Goal: Check status: Check status

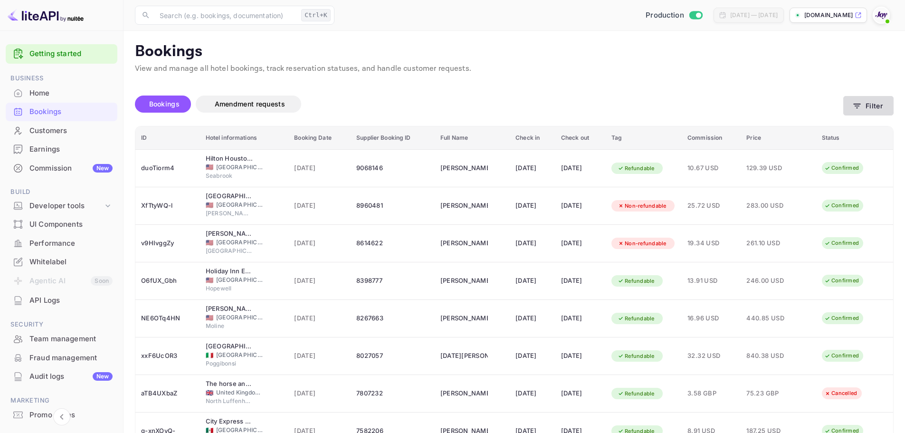
click at [857, 97] on button "Filter" at bounding box center [868, 105] width 50 height 19
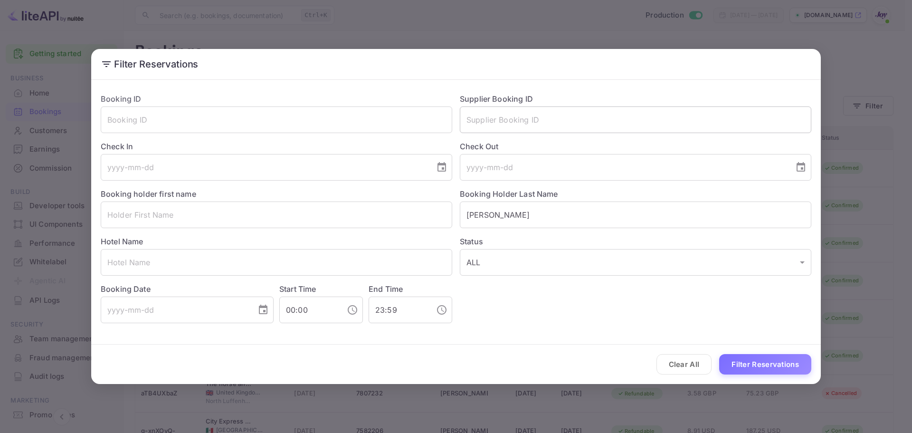
click at [487, 113] on input "text" at bounding box center [635, 119] width 351 height 27
paste input "9130197"
type input "9130197"
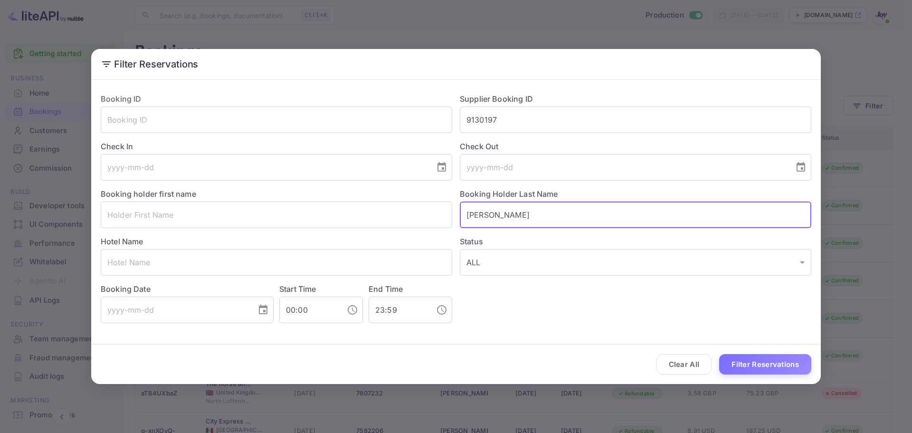
drag, startPoint x: 491, startPoint y: 217, endPoint x: 394, endPoint y: 232, distance: 97.7
click at [394, 232] on div "Booking ID ​ Supplier Booking ID 9130197 ​ Check In ​ Check Out ​ Booking holde…" at bounding box center [452, 203] width 718 height 237
click at [719, 354] on button "Filter Reservations" at bounding box center [765, 364] width 92 height 20
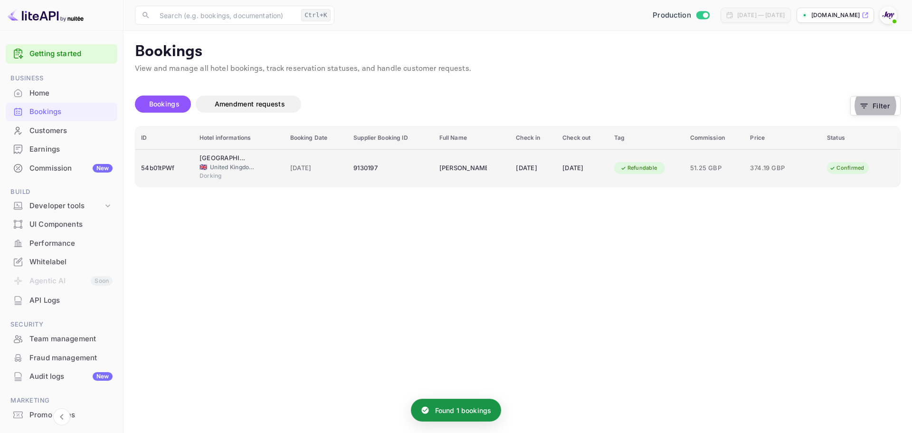
click at [348, 168] on td "9130197" at bounding box center [391, 168] width 86 height 38
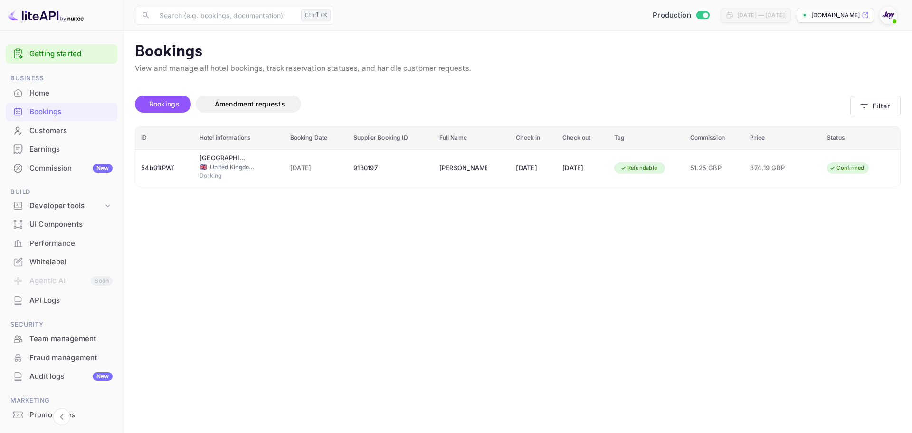
copy div "54b01tPWf"
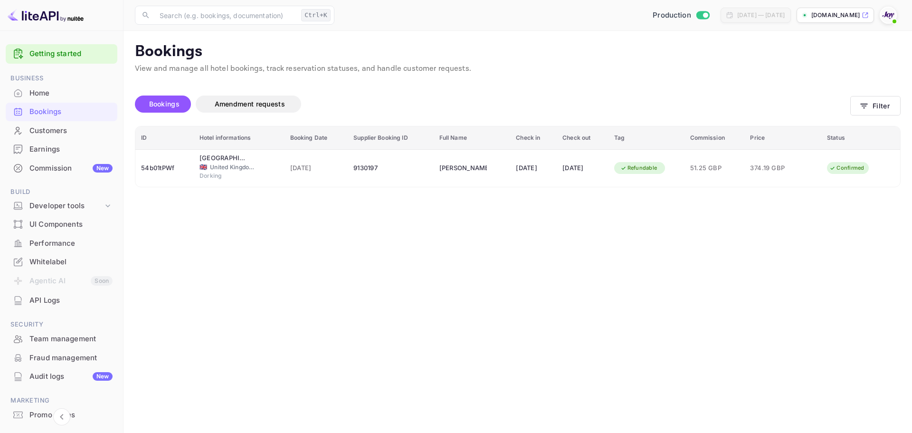
copy div "9130197"
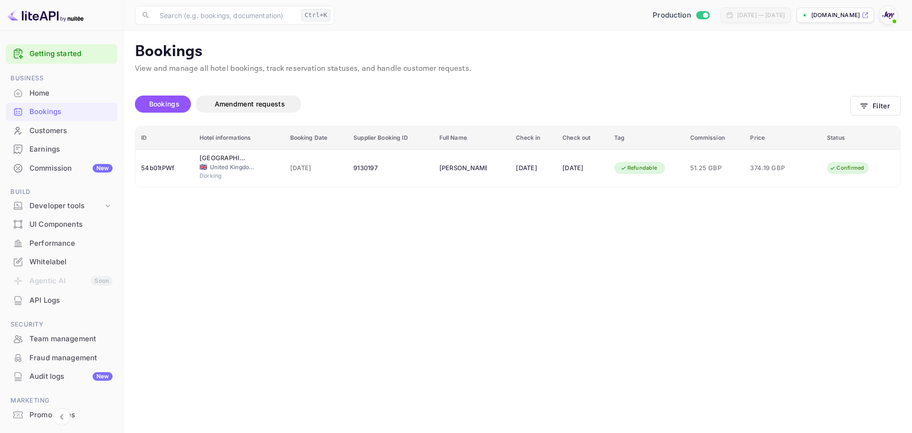
drag, startPoint x: 536, startPoint y: 170, endPoint x: 573, endPoint y: 171, distance: 37.1
copy div "[PERSON_NAME]"
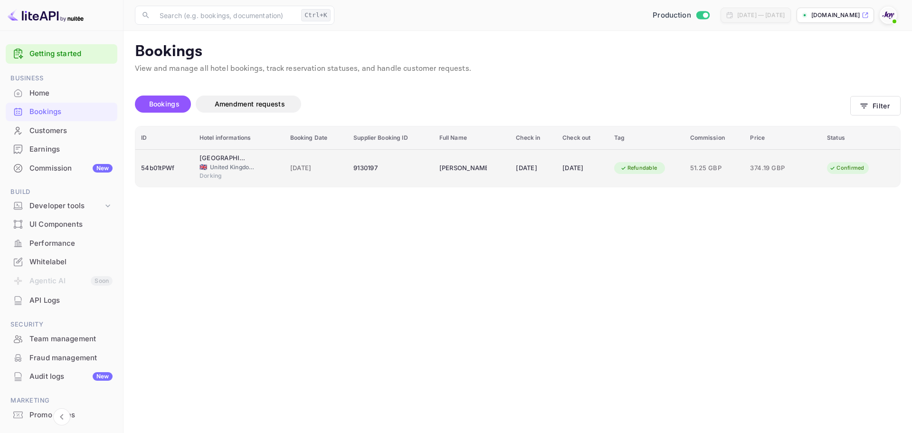
click at [374, 174] on div "9130197" at bounding box center [390, 168] width 75 height 15
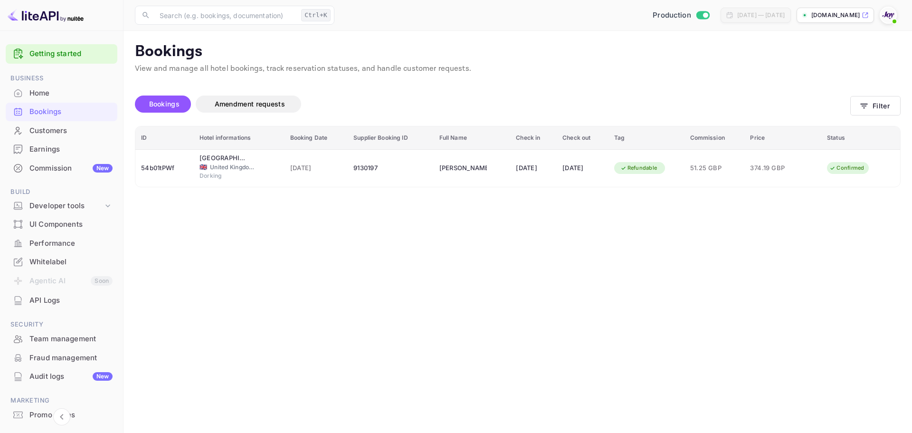
scroll to position [211, 0]
click at [869, 107] on icon "button" at bounding box center [863, 105] width 9 height 9
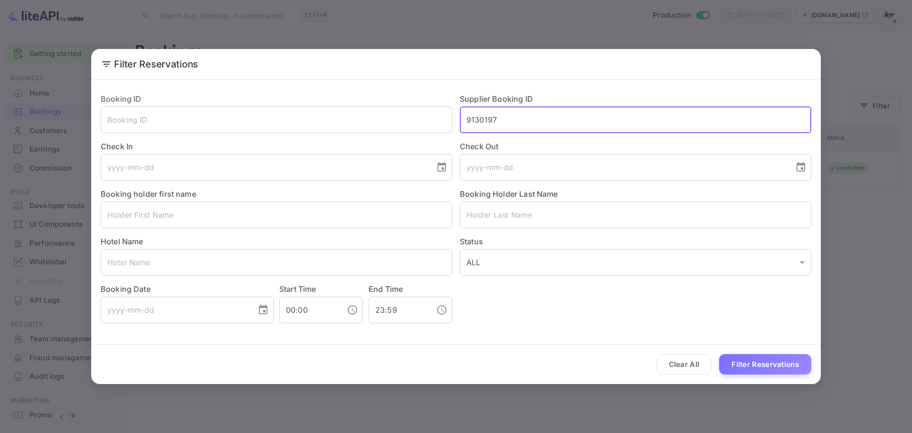
click at [493, 119] on input "9130197" at bounding box center [635, 119] width 351 height 27
paste input "377121"
type input "9377121"
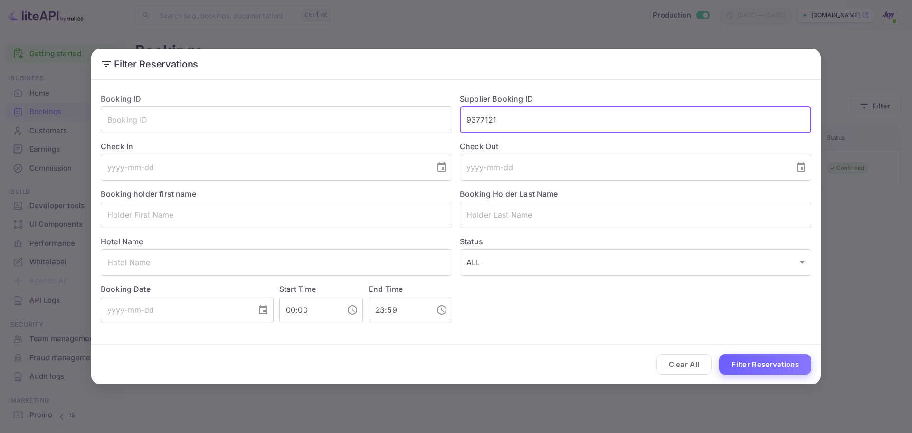
click at [758, 360] on button "Filter Reservations" at bounding box center [765, 364] width 92 height 20
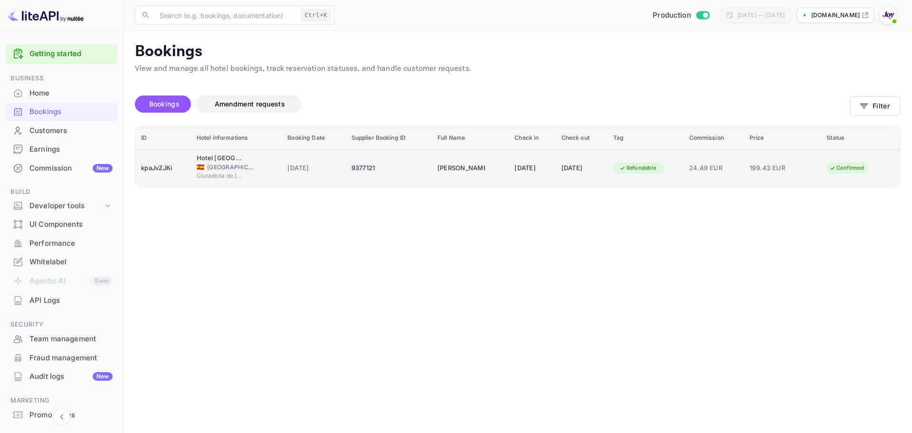
click at [483, 158] on td "[PERSON_NAME]" at bounding box center [470, 168] width 77 height 38
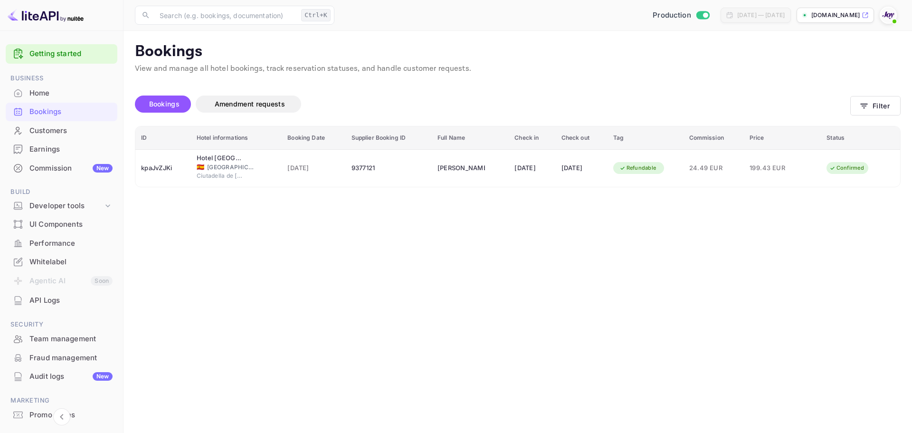
drag, startPoint x: 263, startPoint y: 220, endPoint x: 433, endPoint y: 244, distance: 171.2
click at [263, 220] on div at bounding box center [456, 216] width 912 height 433
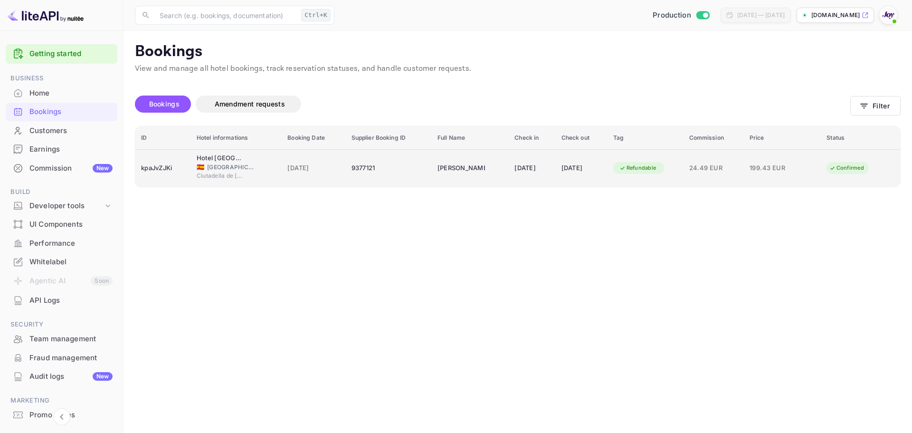
click at [441, 158] on td "[PERSON_NAME]" at bounding box center [470, 168] width 77 height 38
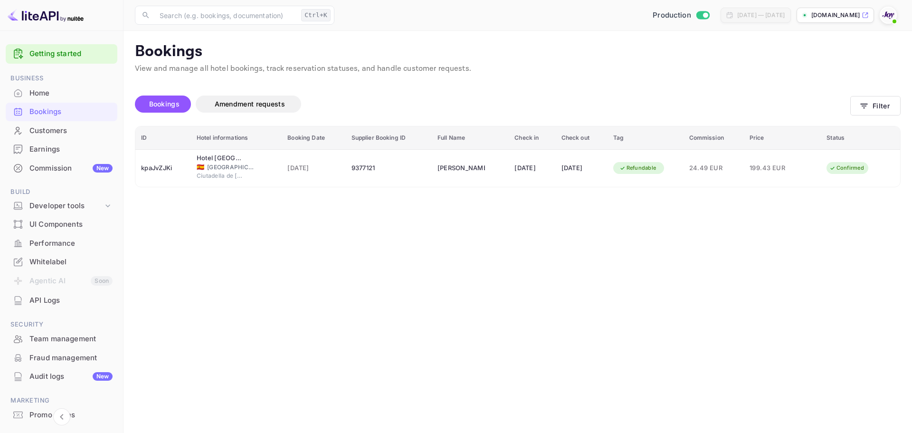
click at [279, 289] on div at bounding box center [456, 216] width 912 height 433
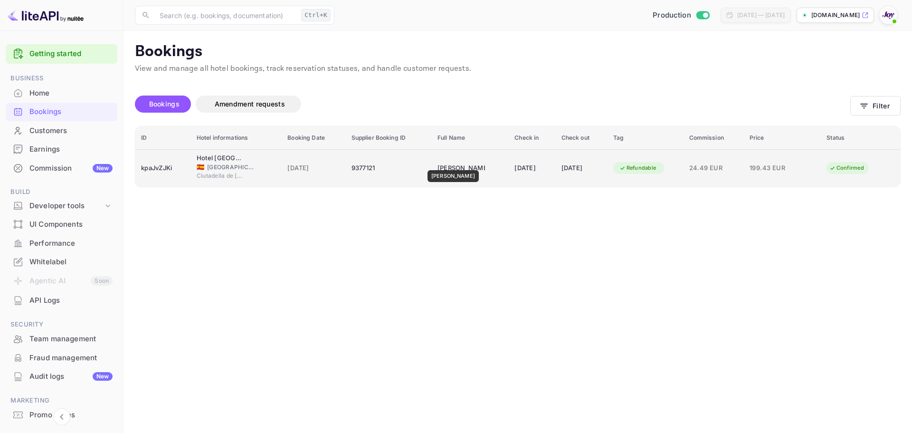
click at [462, 163] on div "[PERSON_NAME]" at bounding box center [460, 168] width 47 height 15
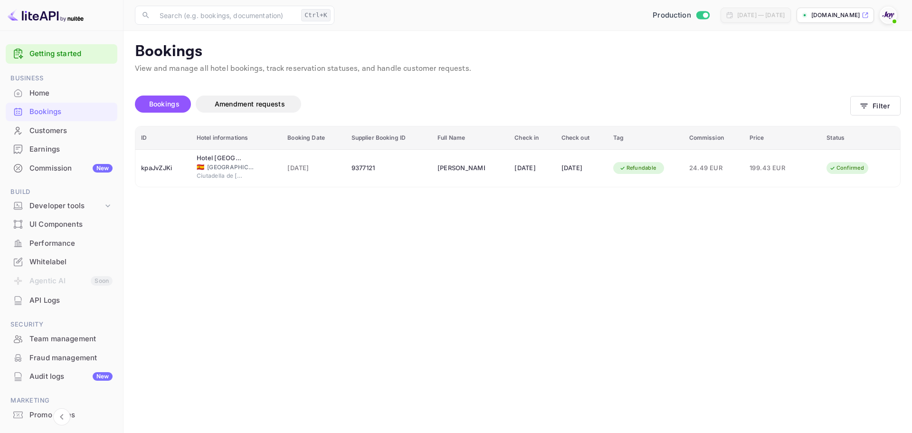
copy div "9377121"
click at [231, 290] on div at bounding box center [456, 216] width 912 height 433
click at [892, 99] on button "Filter" at bounding box center [875, 105] width 50 height 19
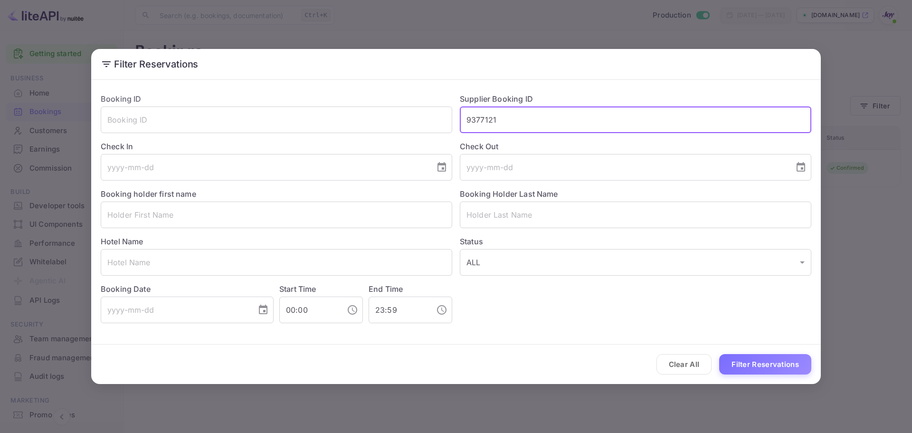
click at [529, 112] on input "9377121" at bounding box center [635, 119] width 351 height 27
paste input "130197"
type input "9130197"
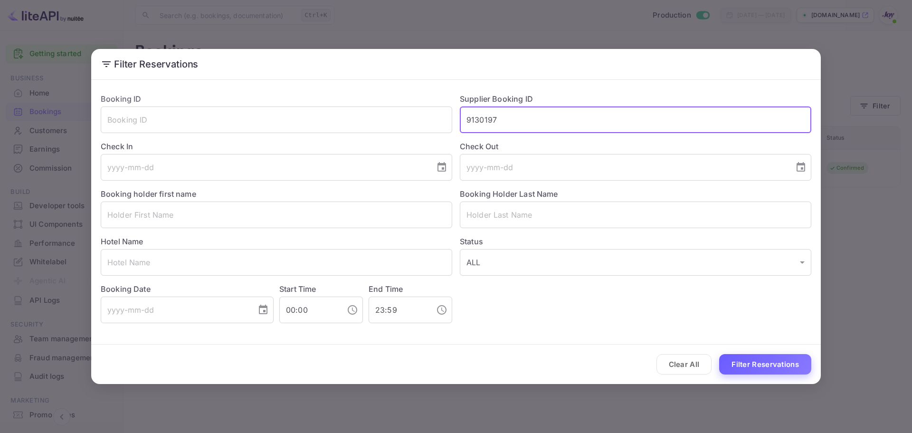
click at [753, 356] on button "Filter Reservations" at bounding box center [765, 364] width 92 height 20
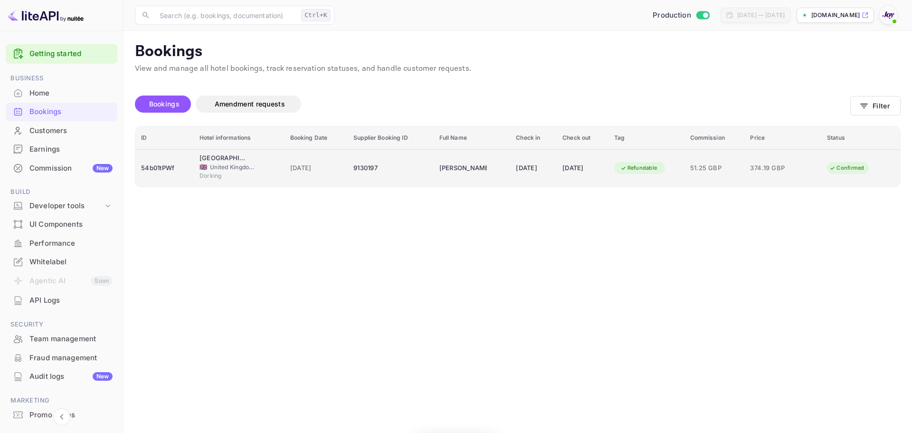
click at [786, 172] on span "374.19 GBP" at bounding box center [773, 168] width 47 height 10
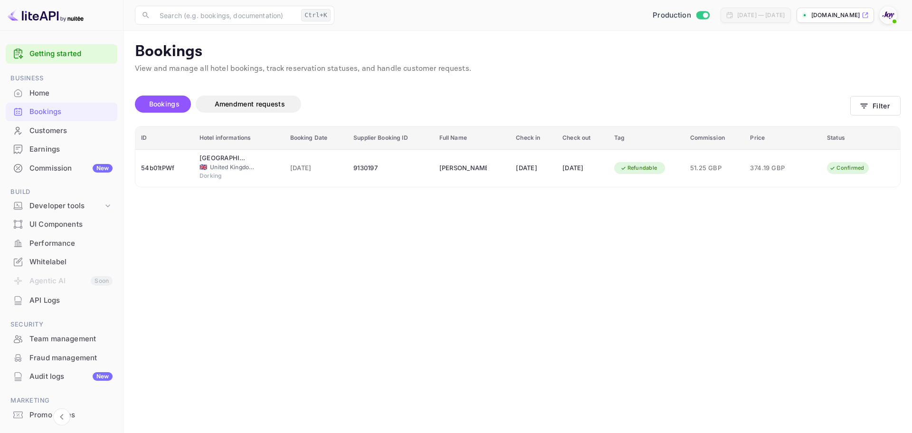
scroll to position [0, 0]
copy div "[PERSON_NAME]"
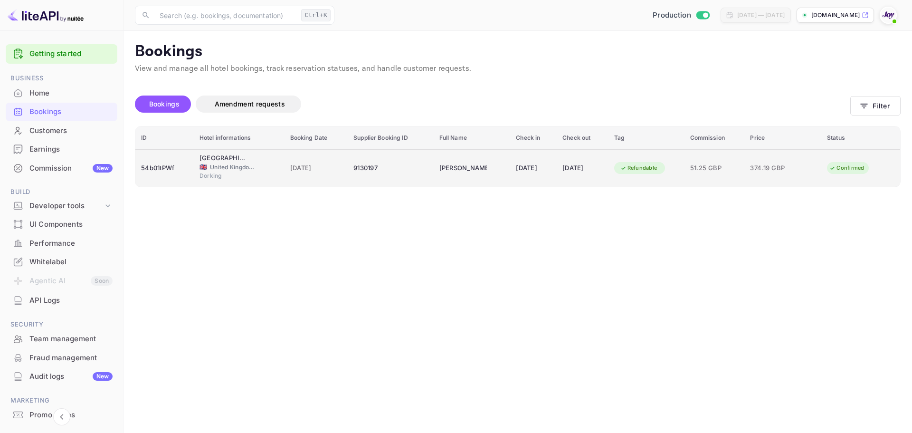
click at [739, 166] on span "51.25 GBP" at bounding box center [714, 168] width 49 height 10
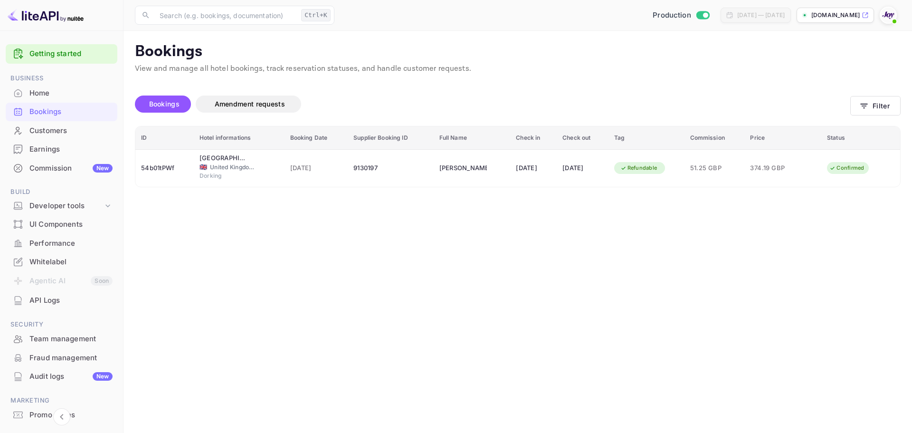
click at [863, 109] on icon "button" at bounding box center [863, 105] width 9 height 9
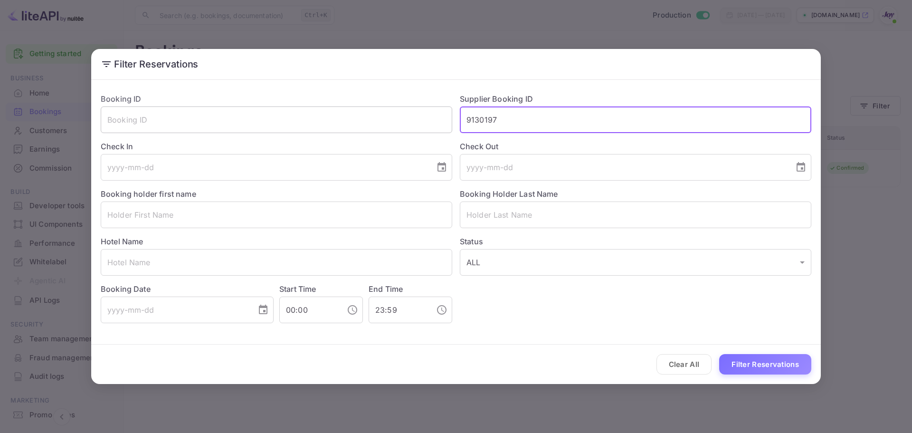
drag, startPoint x: 517, startPoint y: 123, endPoint x: 399, endPoint y: 127, distance: 118.4
click at [399, 127] on div "Booking ID ​ Supplier Booking ID 9130197 ​ Check In ​ Check Out ​ Booking holde…" at bounding box center [452, 203] width 718 height 237
click at [201, 214] on input "text" at bounding box center [276, 214] width 351 height 27
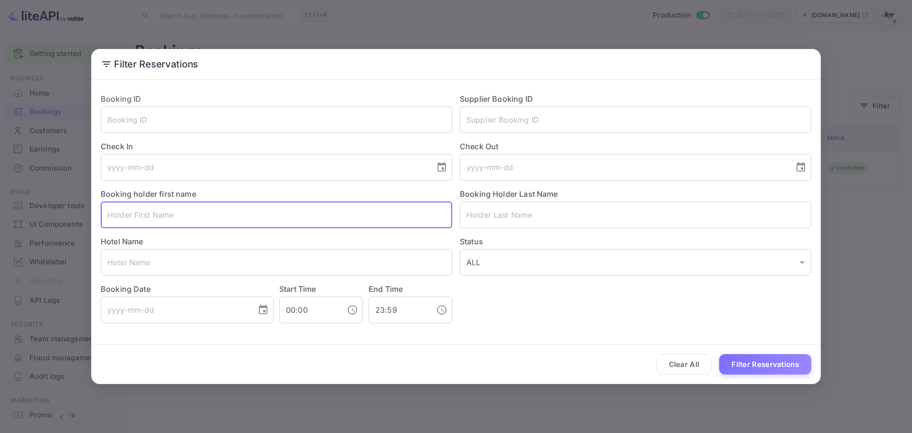
paste input "[PERSON_NAME] Close"
drag, startPoint x: 180, startPoint y: 214, endPoint x: 141, endPoint y: 210, distance: 38.7
click at [141, 210] on input "[PERSON_NAME] Close" at bounding box center [276, 214] width 351 height 27
type input "[PERSON_NAME]"
click at [485, 219] on input "text" at bounding box center [635, 214] width 351 height 27
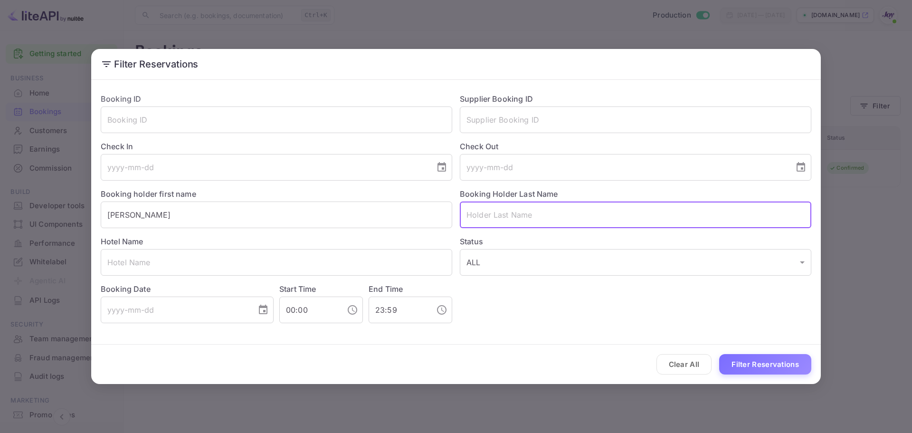
paste input "Close"
type input "Close"
click at [773, 368] on button "Filter Reservations" at bounding box center [765, 364] width 92 height 20
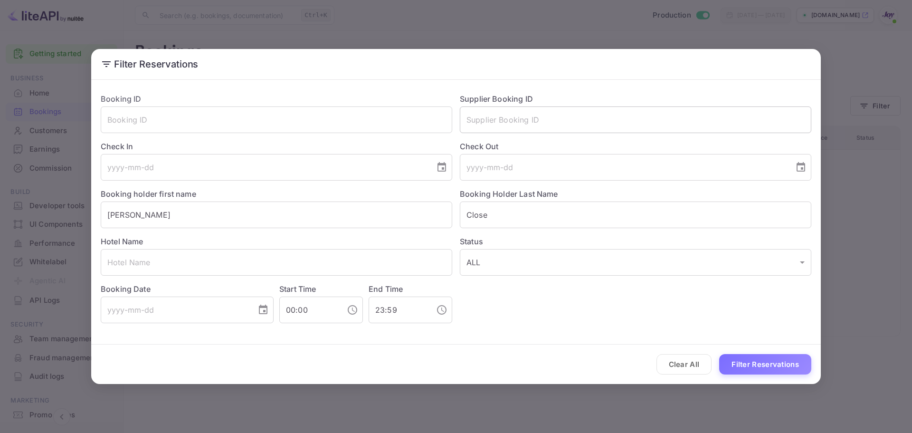
click at [587, 123] on input "text" at bounding box center [635, 119] width 351 height 27
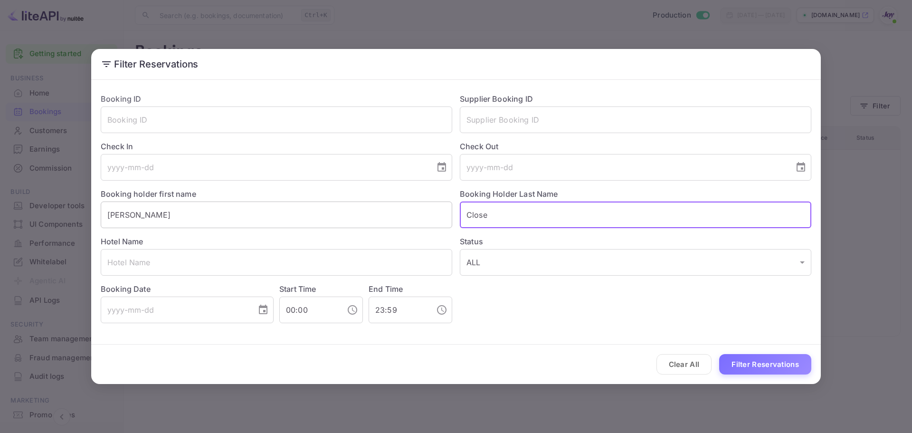
drag, startPoint x: 503, startPoint y: 212, endPoint x: 427, endPoint y: 227, distance: 76.9
click at [428, 227] on div "Booking ID ​ Supplier Booking ID ​ Check In ​ Check Out ​ Booking holder first …" at bounding box center [452, 203] width 718 height 237
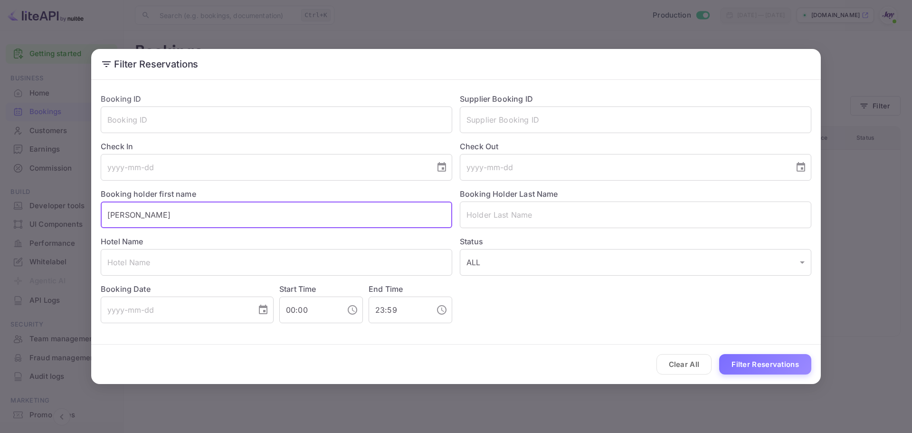
drag, startPoint x: 230, startPoint y: 209, endPoint x: -17, endPoint y: 196, distance: 247.3
click at [0, 196] on html "Getting started Business Home Bookings Customers Earnings Commission New Build …" at bounding box center [456, 216] width 912 height 433
click at [511, 110] on input "text" at bounding box center [635, 119] width 351 height 27
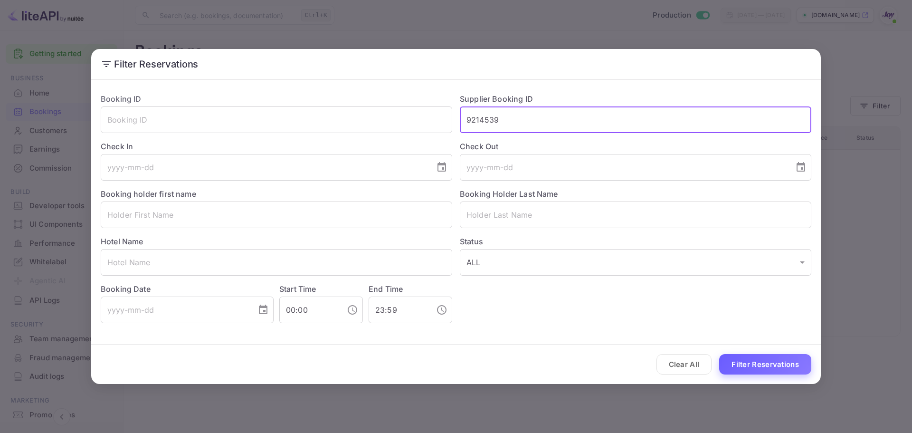
type input "9214539"
click at [776, 360] on button "Filter Reservations" at bounding box center [765, 364] width 92 height 20
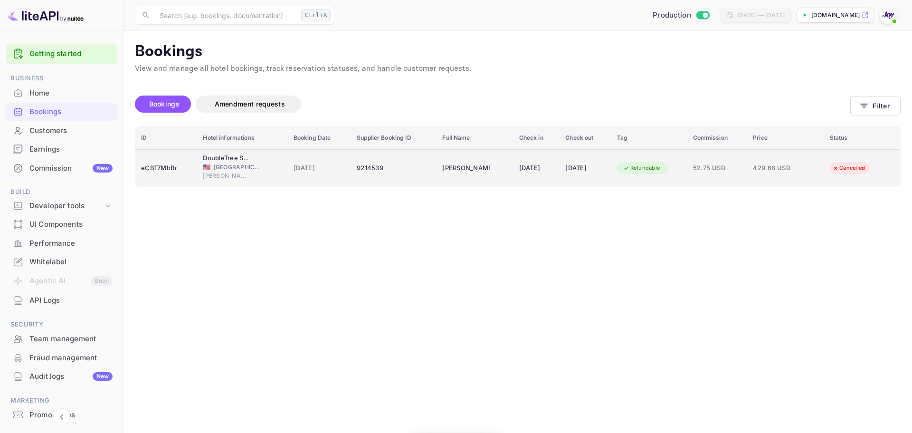
click at [541, 169] on div "[DATE]" at bounding box center [536, 168] width 35 height 15
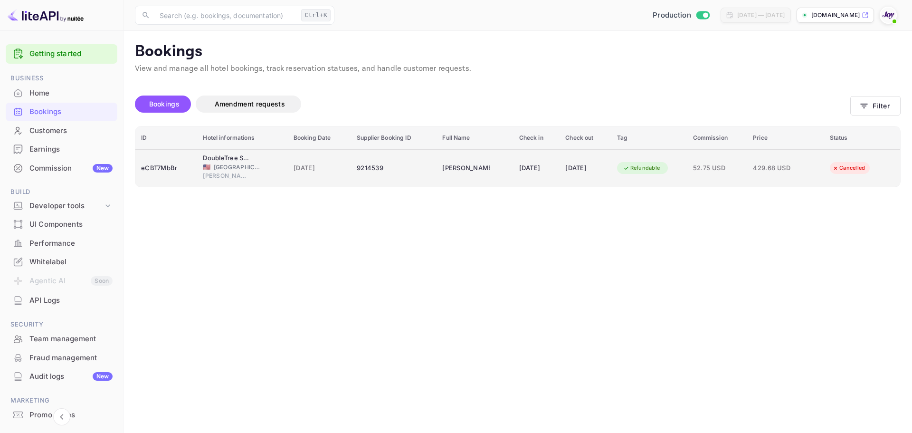
click at [389, 174] on div "9214539" at bounding box center [394, 168] width 74 height 15
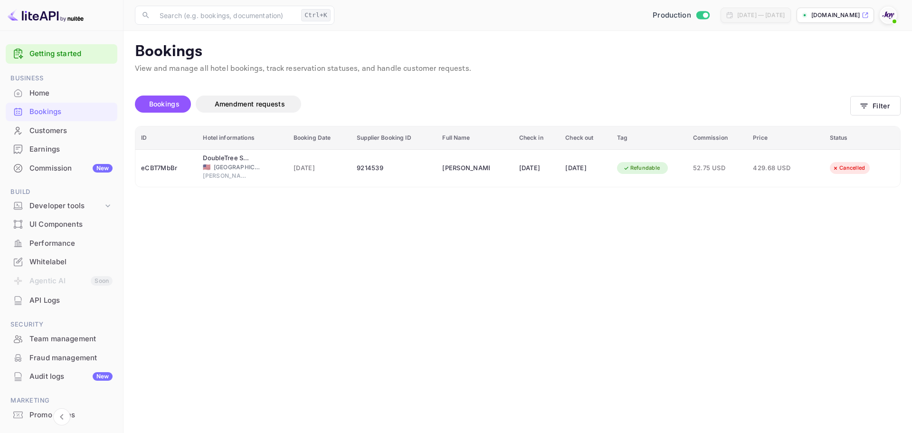
drag, startPoint x: 421, startPoint y: 145, endPoint x: 394, endPoint y: 143, distance: 27.1
copy span "9214539"
click at [257, 274] on div at bounding box center [456, 216] width 912 height 433
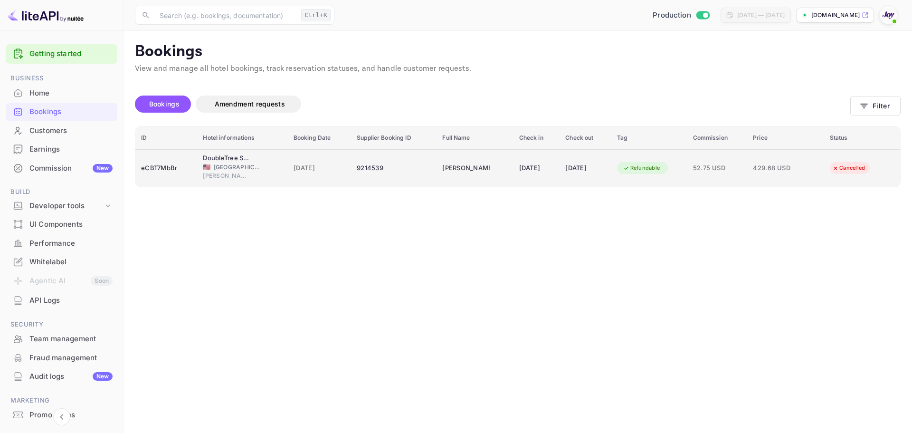
click at [237, 177] on span "[PERSON_NAME] Point" at bounding box center [226, 175] width 47 height 9
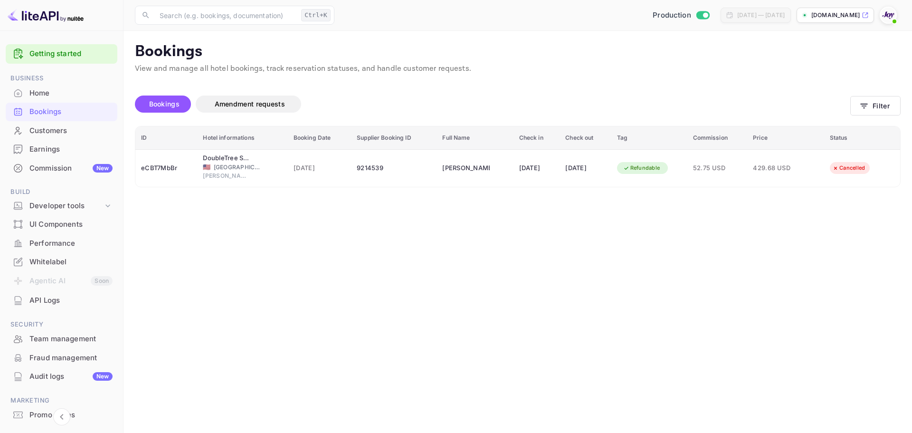
drag, startPoint x: 572, startPoint y: 216, endPoint x: 547, endPoint y: 218, distance: 25.7
copy div "Holland"
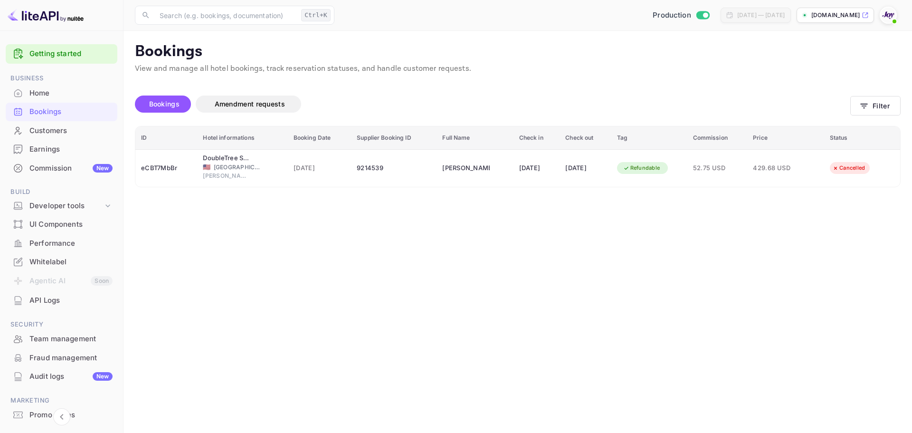
copy div "9214539"
click at [292, 300] on div at bounding box center [456, 216] width 912 height 433
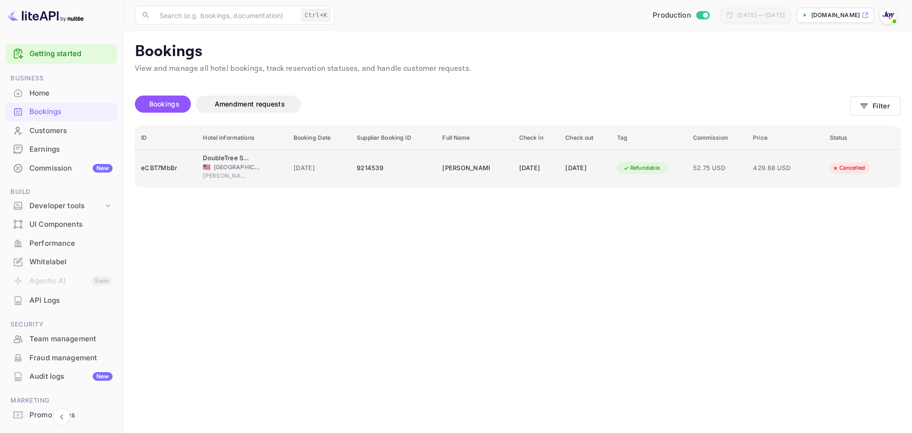
click at [288, 159] on td "[DATE]" at bounding box center [319, 168] width 63 height 38
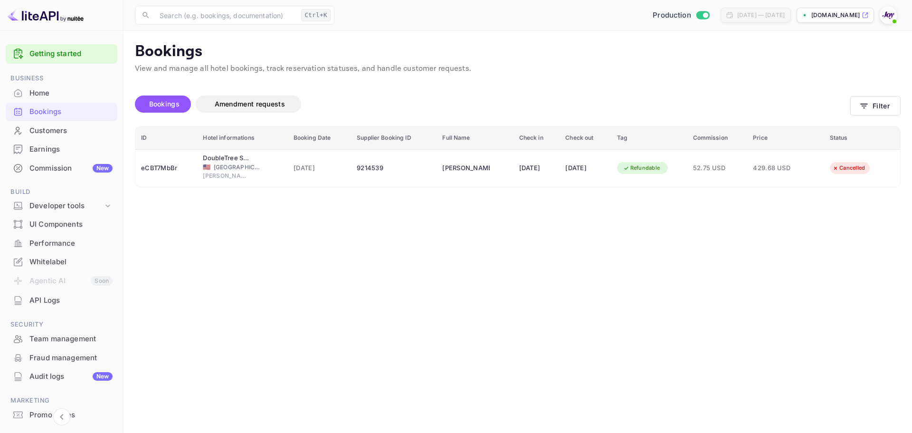
copy div "9214539"
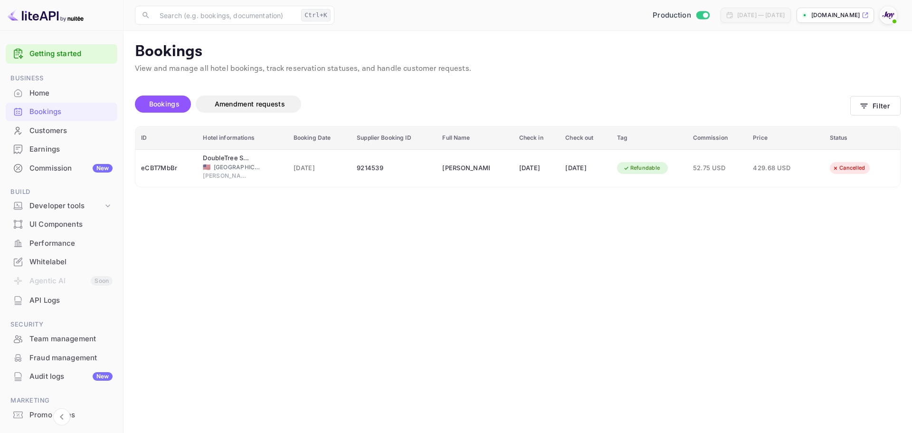
copy div "[PERSON_NAME]"
